Goal: Information Seeking & Learning: Learn about a topic

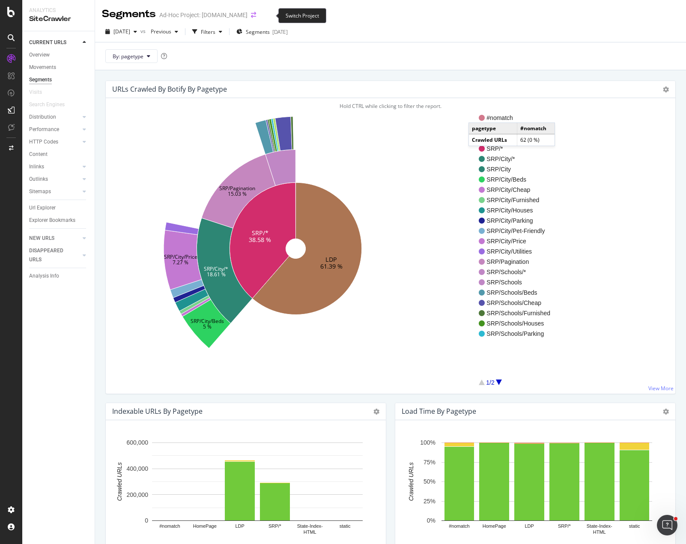
click at [256, 13] on icon "arrow-right-arrow-left" at bounding box center [253, 15] width 5 height 6
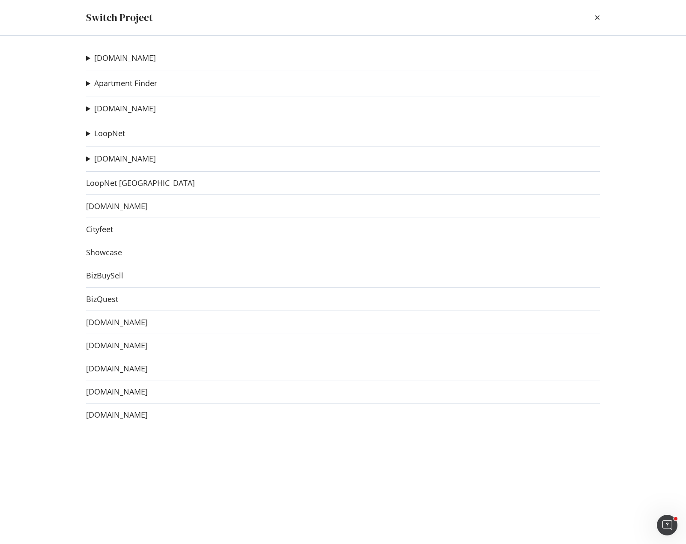
click at [117, 108] on link "[DOMAIN_NAME]" at bounding box center [125, 108] width 62 height 9
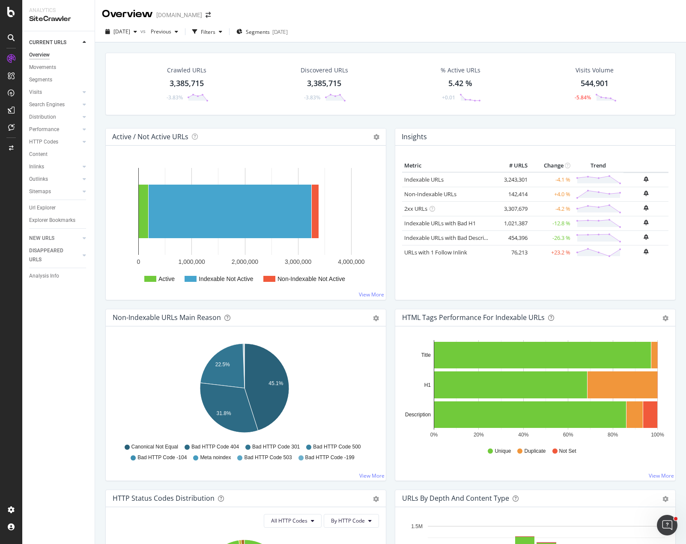
click at [388, 123] on div "Crawled URLs 3,385,715 -3.83% Discovered URLs 3,385,715 -3.83% % Active URLs 5.…" at bounding box center [390, 90] width 579 height 75
click at [54, 141] on div "RealKeywords" at bounding box center [51, 141] width 38 height 9
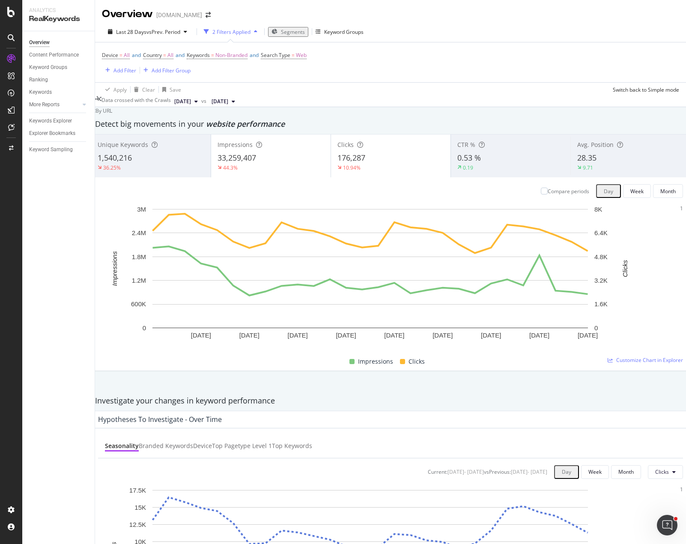
click at [405, 74] on div "Device = All and Country = All and Keywords = Non-Branded and Search Type = Web…" at bounding box center [390, 62] width 577 height 40
click at [246, 78] on div "Device = All and Country = All and Keywords = Non-Branded and Search Type = Web…" at bounding box center [390, 62] width 577 height 40
click at [292, 32] on span "Segments" at bounding box center [293, 31] width 24 height 7
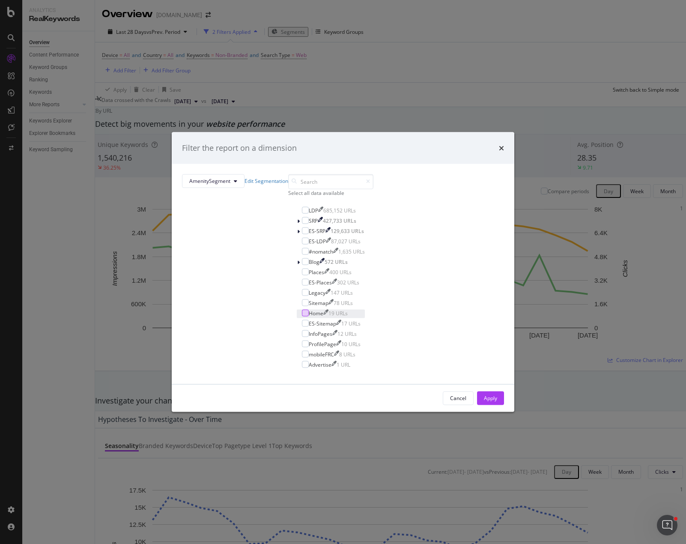
click at [302, 316] on div "modal" at bounding box center [305, 312] width 7 height 7
click at [484, 402] on div "Apply" at bounding box center [490, 397] width 13 height 7
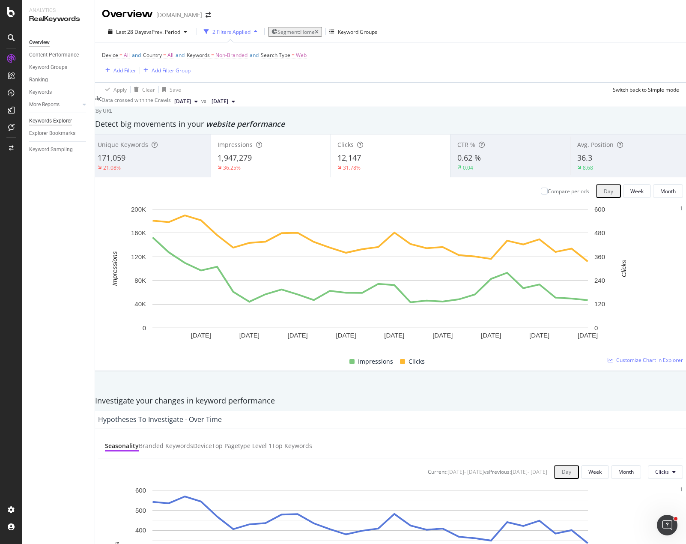
click at [52, 121] on div "Keywords Explorer" at bounding box center [50, 120] width 43 height 9
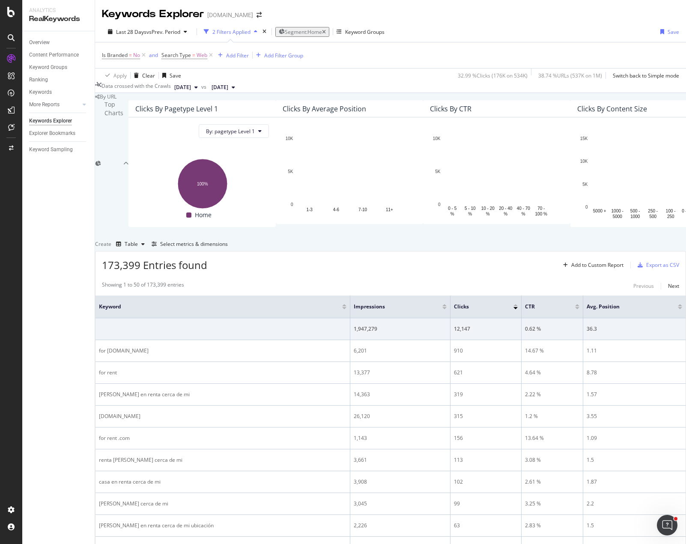
scroll to position [428, 0]
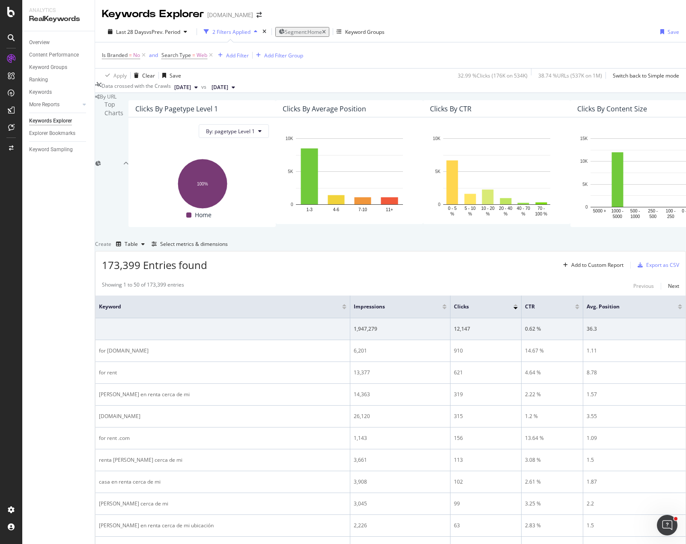
drag, startPoint x: 216, startPoint y: 349, endPoint x: 107, endPoint y: 352, distance: 108.8
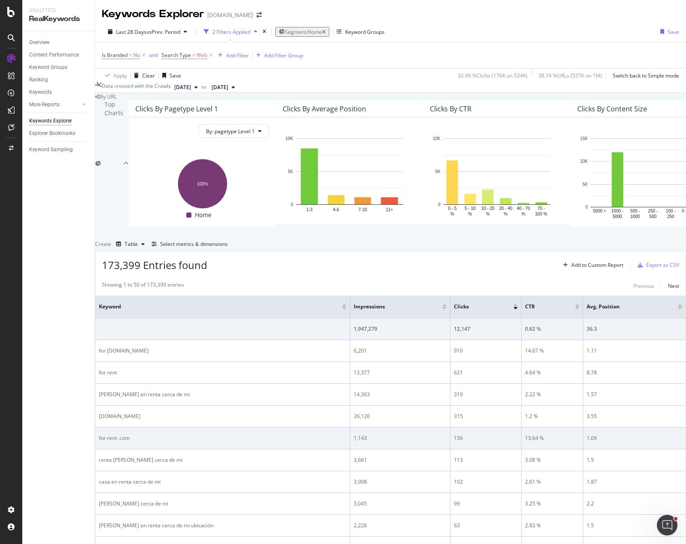
copy div "for rent by owner near me"
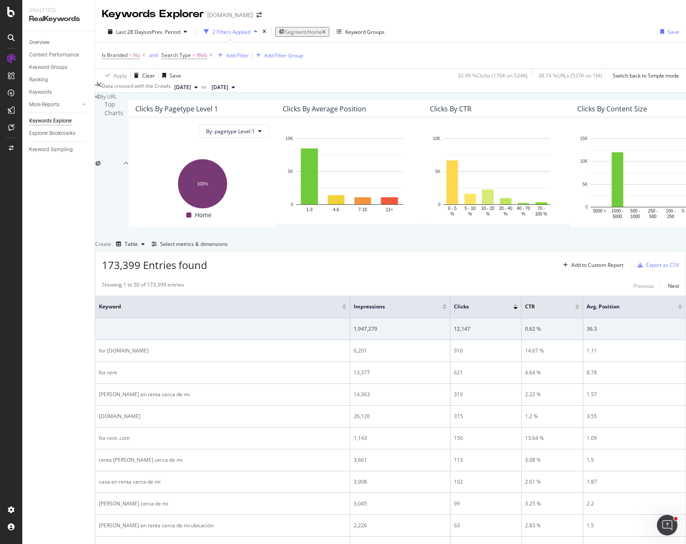
click at [67, 389] on div "Overview Content Performance Keyword Groups Ranking Keywords More Reports Count…" at bounding box center [58, 287] width 72 height 512
click at [77, 332] on div "Overview Content Performance Keyword Groups Ranking Keywords More Reports Count…" at bounding box center [58, 287] width 72 height 512
click at [228, 247] on div "Select metrics & dimensions" at bounding box center [194, 243] width 68 height 7
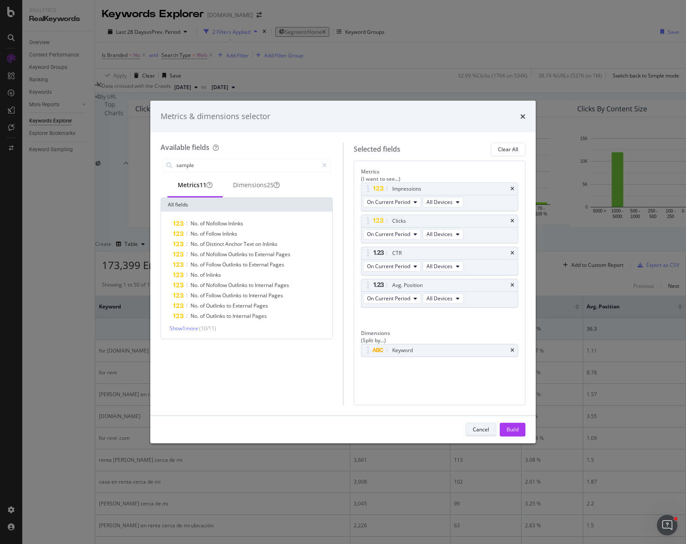
type input "sample"
click at [481, 427] on div "Cancel" at bounding box center [481, 429] width 16 height 7
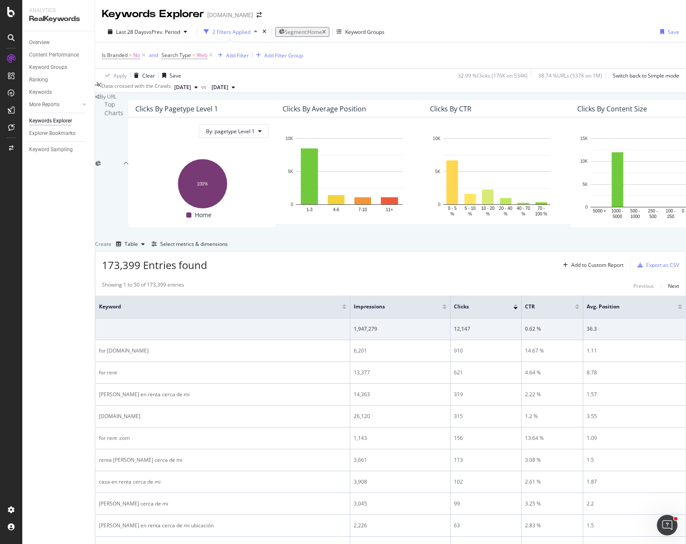
click at [350, 54] on div "Is Branded = No and Search Type = Web Add Filter Add Filter Group" at bounding box center [390, 55] width 577 height 26
click at [378, 54] on div "Is Branded = No and Search Type = Web Add Filter Add Filter Group" at bounding box center [390, 55] width 577 height 26
click at [228, 247] on div "Select metrics & dimensions" at bounding box center [194, 243] width 68 height 7
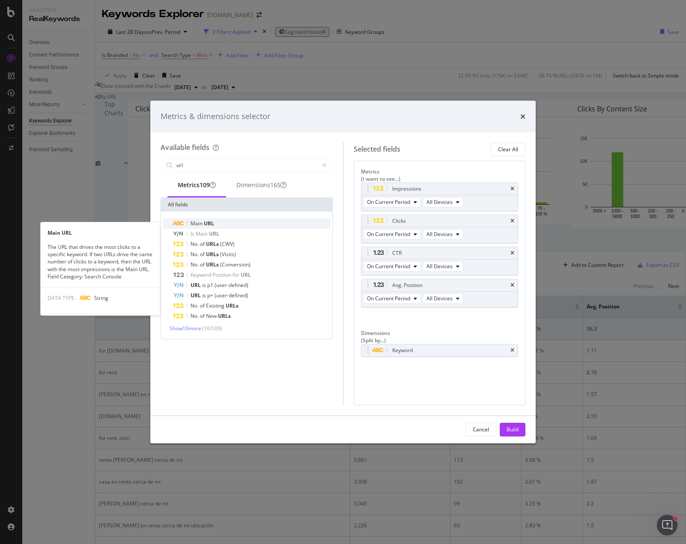
type input "url"
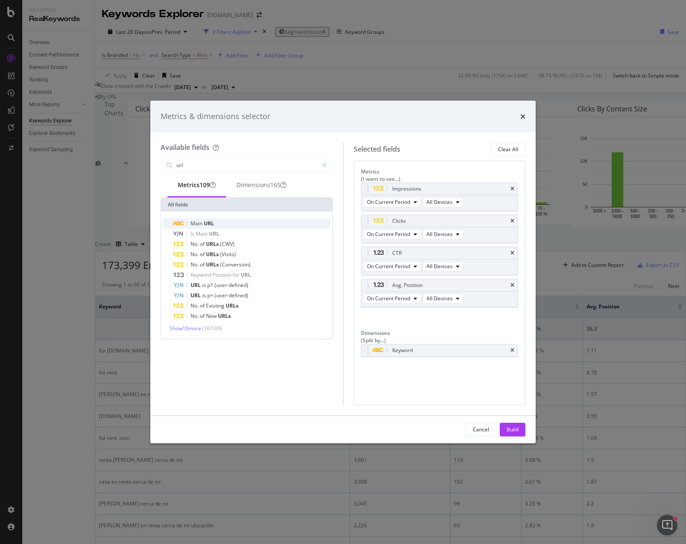
click at [213, 227] on span "URL" at bounding box center [209, 223] width 10 height 7
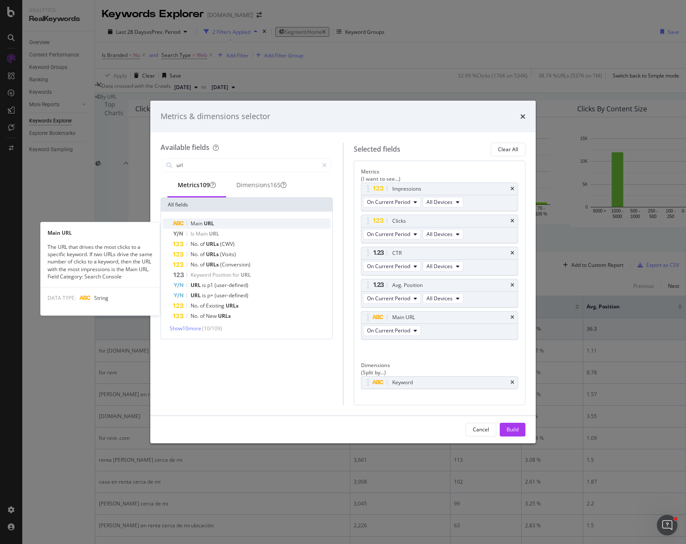
click at [205, 223] on span "URL" at bounding box center [209, 223] width 10 height 7
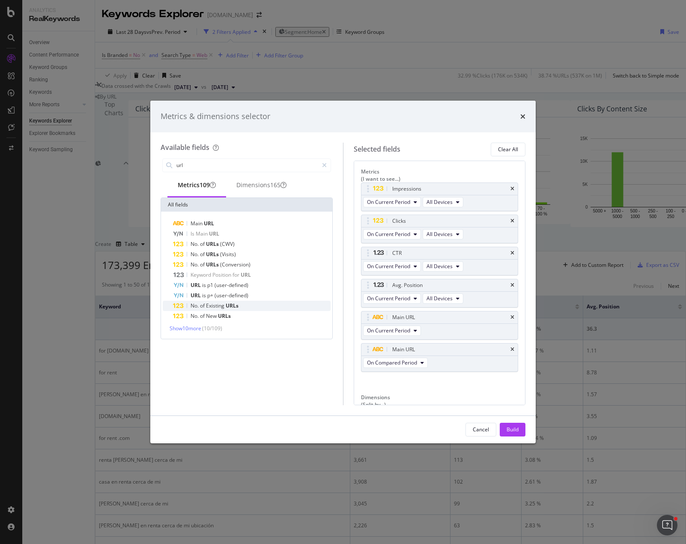
click at [220, 309] on span "Existing" at bounding box center [216, 305] width 20 height 7
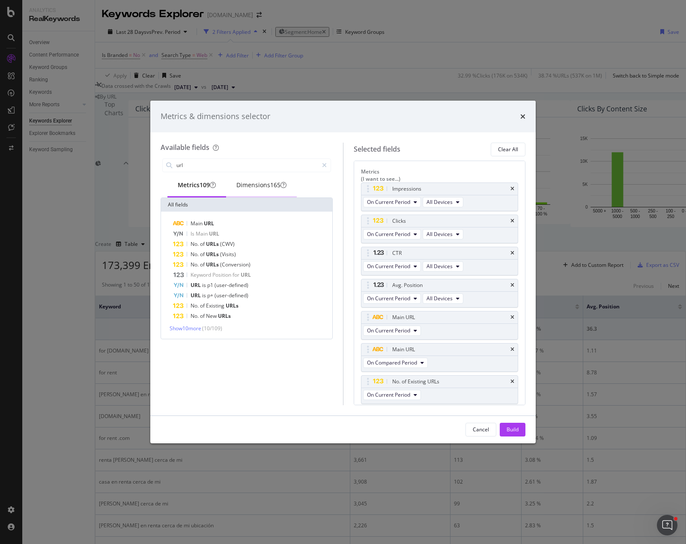
click at [265, 183] on div "Dimensions 165" at bounding box center [261, 185] width 50 height 9
click at [509, 428] on div "Build" at bounding box center [512, 429] width 12 height 7
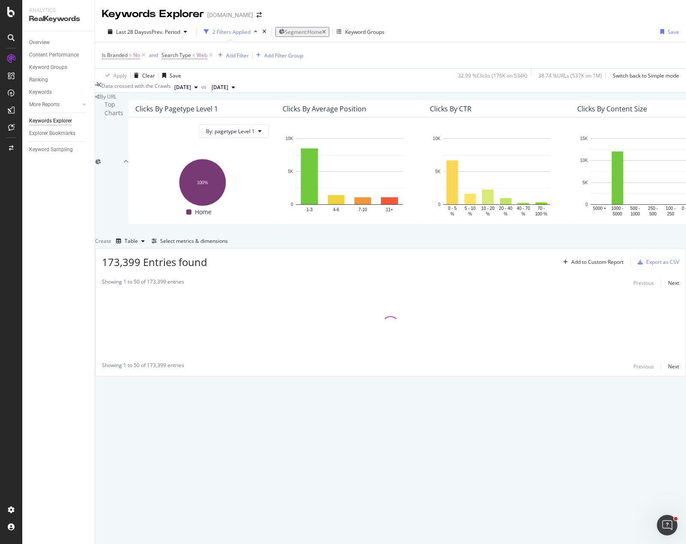
click at [501, 301] on div "Top Charts Clicks By pagetype Level 1 By: pagetype Level 1 Hold CTRL while clic…" at bounding box center [390, 238] width 591 height 276
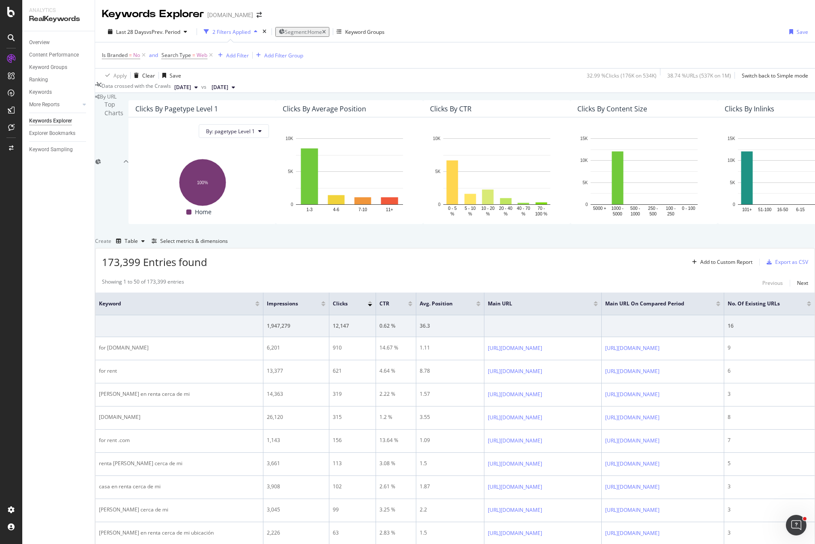
scroll to position [1078, 0]
drag, startPoint x: 396, startPoint y: 409, endPoint x: 374, endPoint y: 528, distance: 121.0
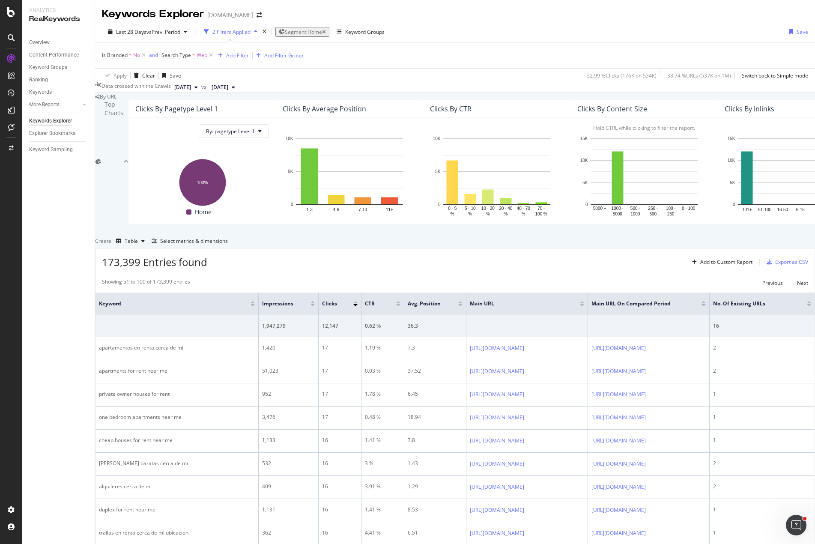
scroll to position [0, 0]
click at [228, 244] on div "Select metrics & dimensions" at bounding box center [194, 240] width 68 height 7
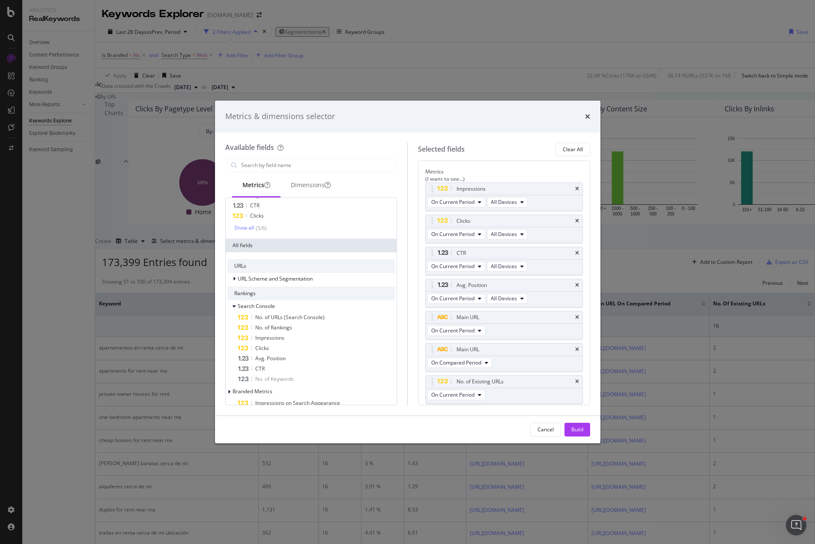
scroll to position [57, 0]
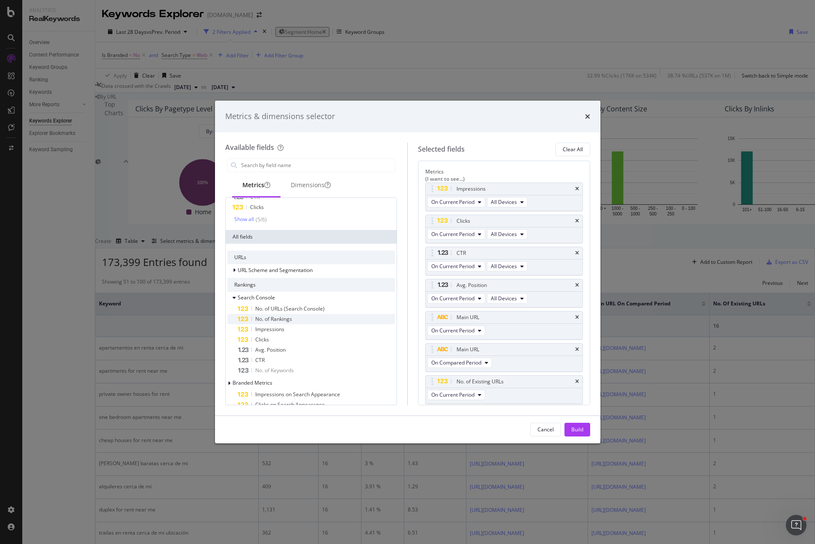
click at [295, 321] on div "No. of Rankings" at bounding box center [317, 319] width 158 height 10
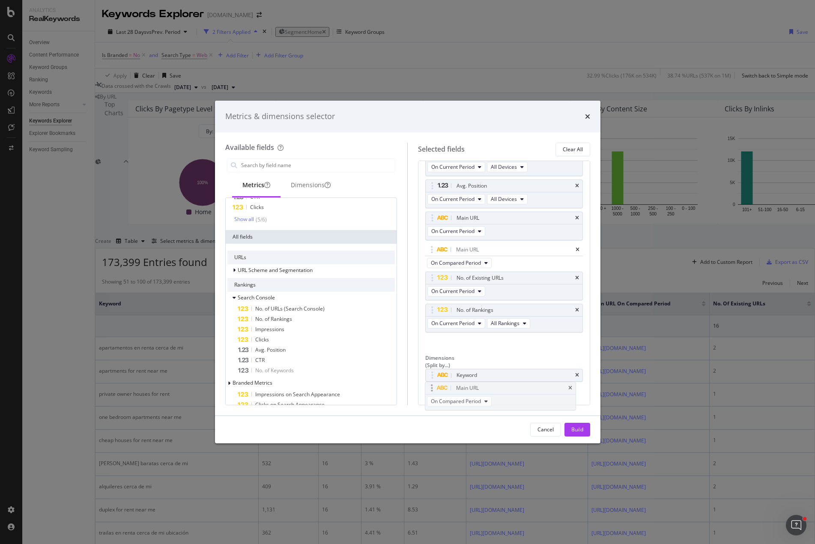
scroll to position [101, 0]
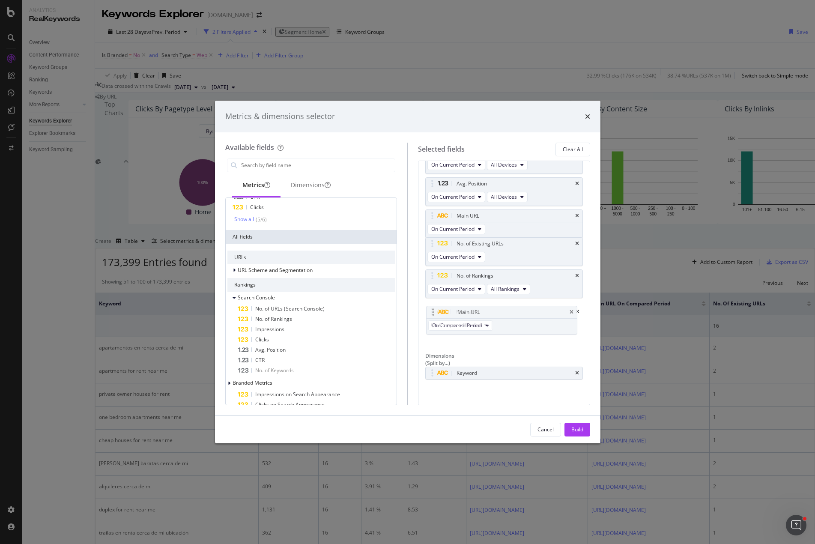
drag, startPoint x: 436, startPoint y: 319, endPoint x: 437, endPoint y: 310, distance: 9.1
drag, startPoint x: 579, startPoint y: 431, endPoint x: 580, endPoint y: 425, distance: 6.2
click at [578, 431] on div "Build" at bounding box center [577, 429] width 12 height 7
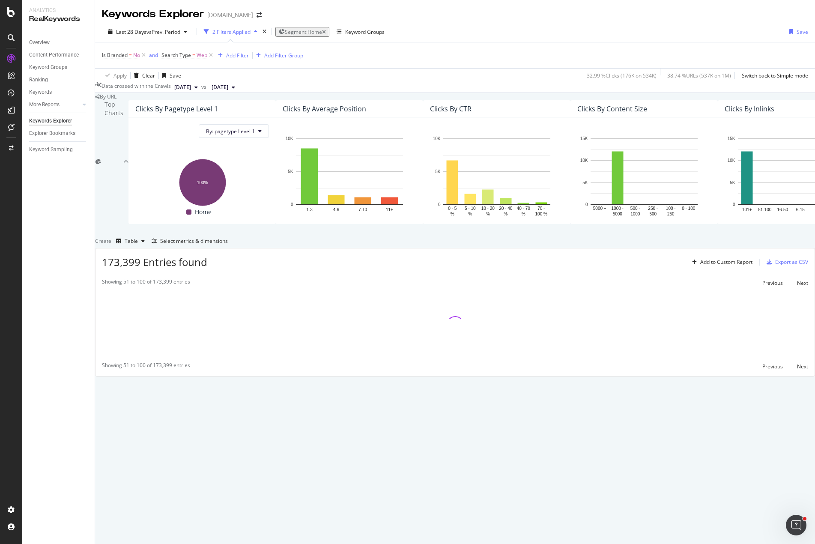
click at [635, 301] on div "Top Charts Clicks By pagetype Level 1 By: pagetype Level 1 Hold CTRL while clic…" at bounding box center [455, 238] width 720 height 276
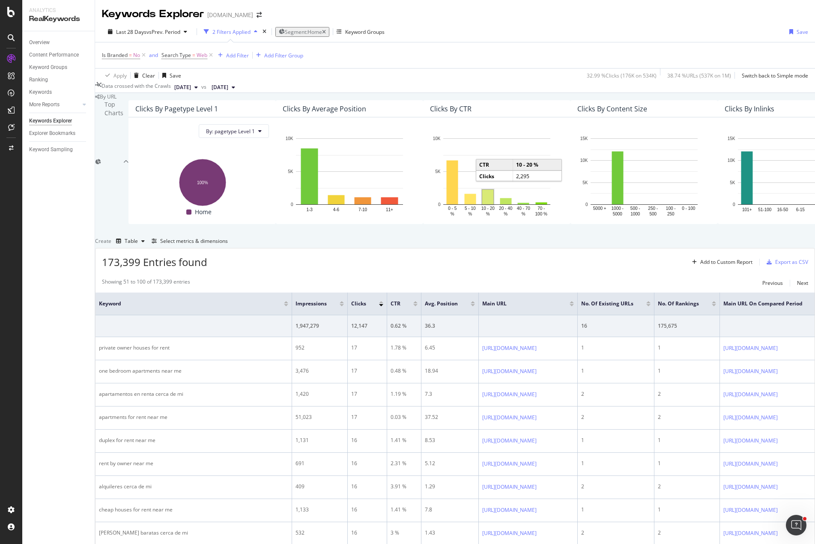
scroll to position [1084, 0]
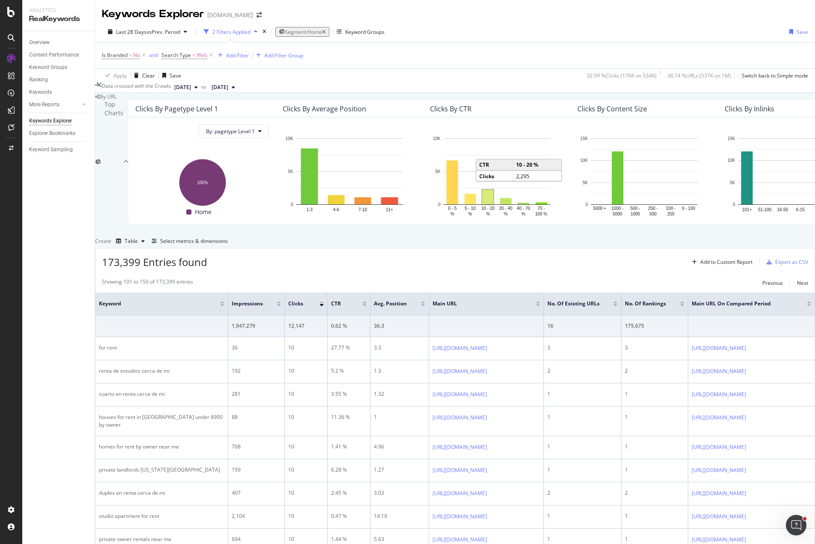
scroll to position [0, 0]
click at [685, 265] on div "Export as CSV" at bounding box center [791, 261] width 33 height 7
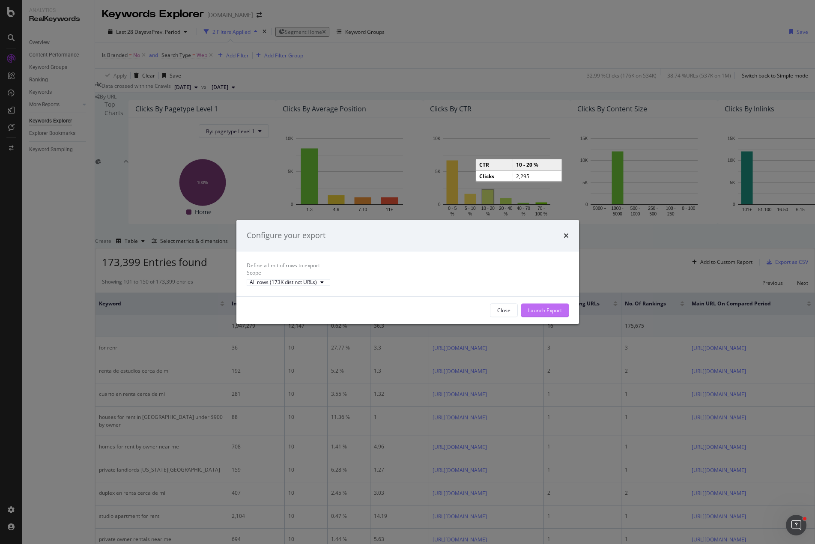
click at [546, 314] on div "Launch Export" at bounding box center [545, 310] width 34 height 7
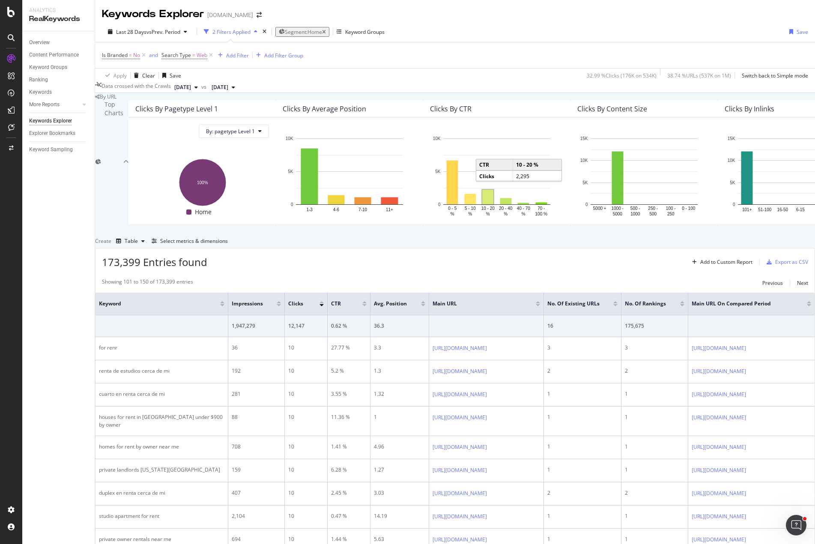
click at [452, 223] on div "Clicks By pagetype Level 1 By: pagetype Level 1 Hold CTRL while clicking to fil…" at bounding box center [731, 161] width 1206 height 123
click at [469, 25] on div "Last 28 Days vs Prev. Period 2 Filters Applied Segment: Home Keyword Groups Save" at bounding box center [455, 33] width 720 height 17
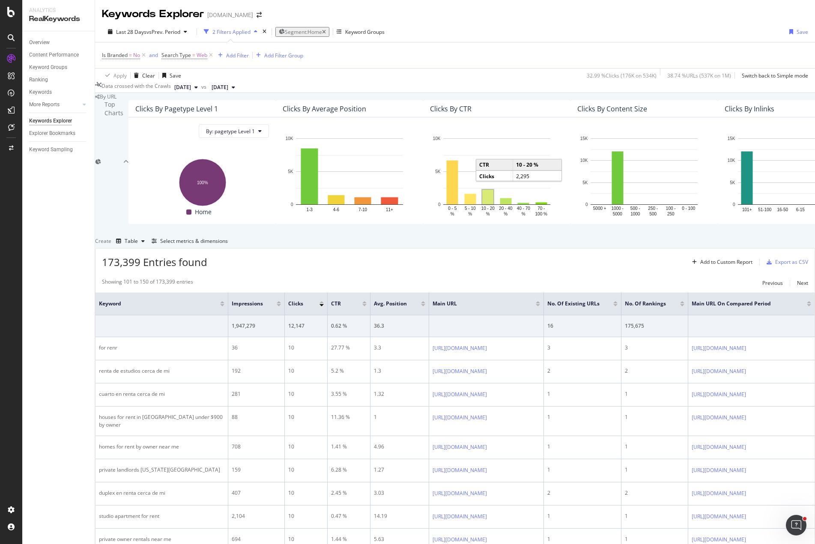
scroll to position [128, 0]
click at [228, 237] on div "Select metrics & dimensions" at bounding box center [194, 240] width 68 height 7
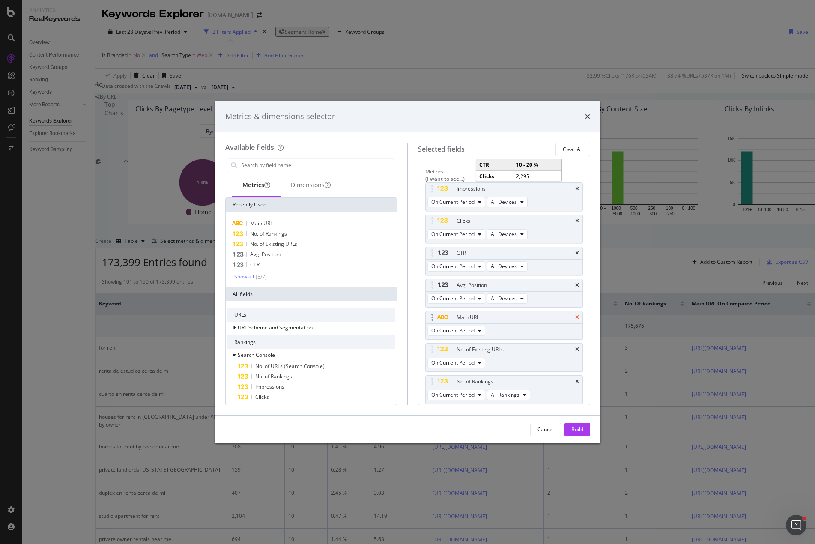
click at [575, 315] on icon "times" at bounding box center [577, 317] width 4 height 5
click at [575, 379] on icon "times" at bounding box center [577, 381] width 4 height 5
click at [305, 184] on div "Dimensions" at bounding box center [311, 185] width 40 height 9
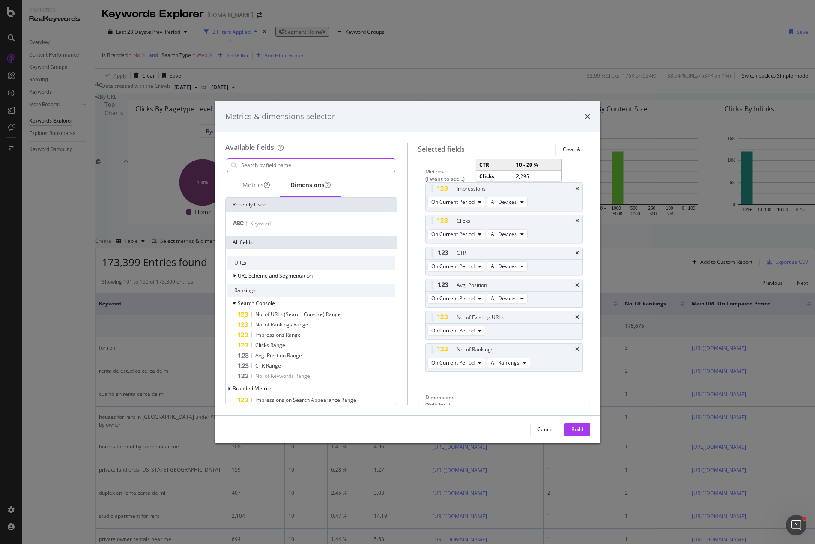
click at [280, 160] on input "modal" at bounding box center [317, 165] width 155 height 13
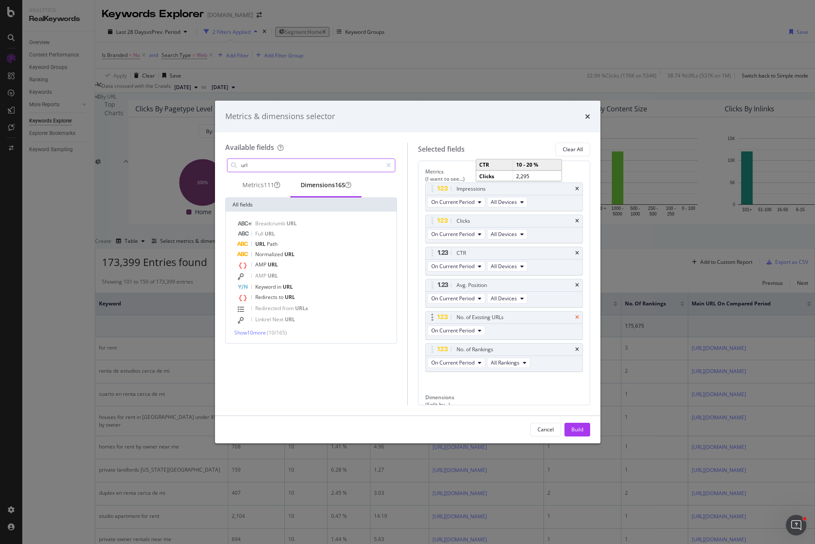
type input "url"
click at [575, 315] on icon "times" at bounding box center [577, 317] width 4 height 5
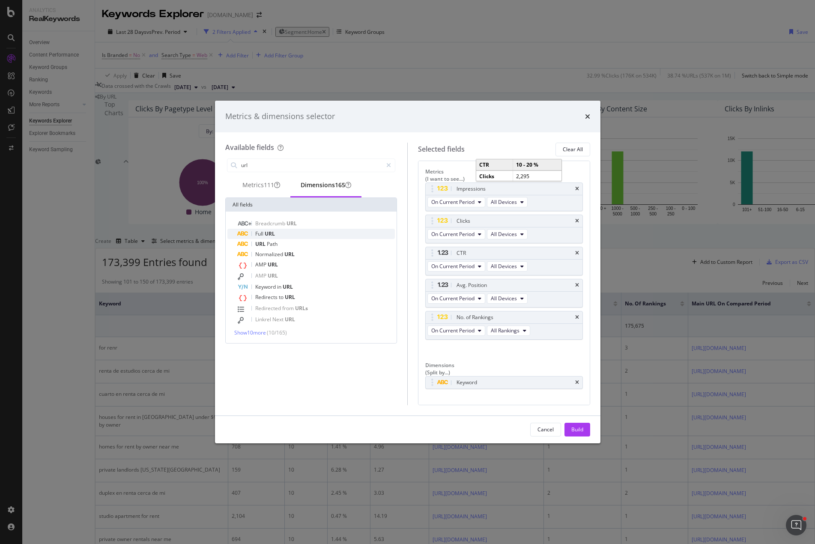
click at [268, 237] on span "URL" at bounding box center [270, 233] width 10 height 7
click at [577, 431] on div "Build" at bounding box center [577, 429] width 12 height 7
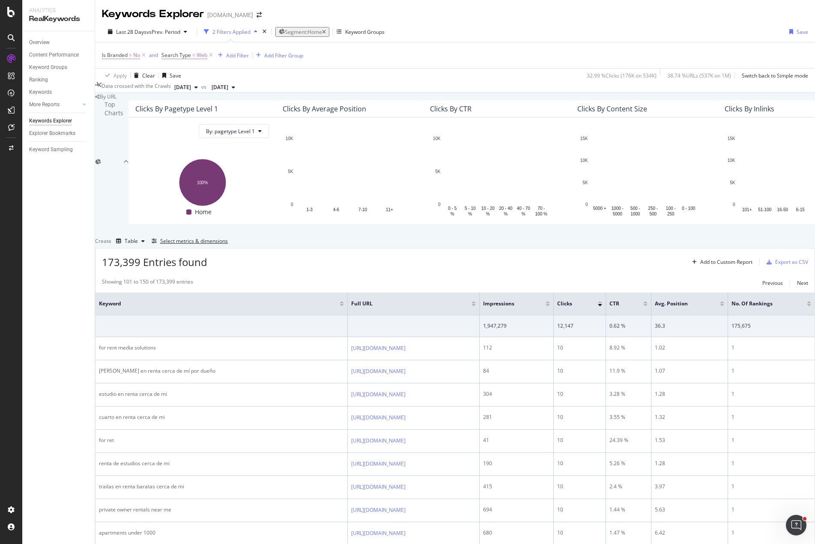
scroll to position [479, 0]
